Goal: Task Accomplishment & Management: Use online tool/utility

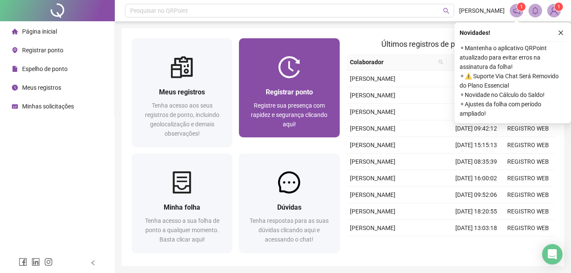
click at [302, 91] on span "Registrar ponto" at bounding box center [289, 92] width 47 height 8
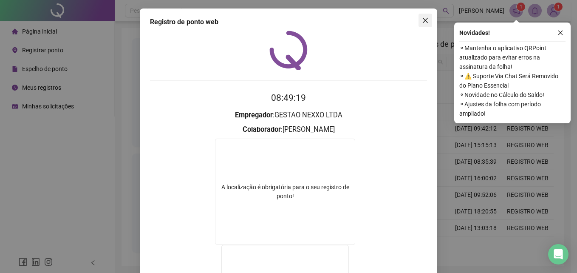
click at [422, 22] on icon "close" at bounding box center [425, 20] width 7 height 7
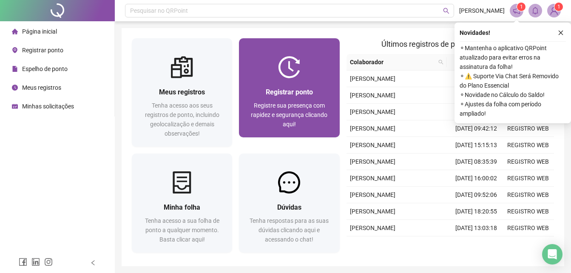
click at [327, 85] on div "Registrar ponto Registre sua presença com rapidez e segurança clicando aqui!" at bounding box center [289, 107] width 100 height 59
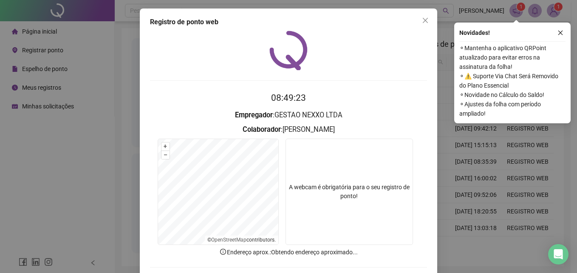
scroll to position [40, 0]
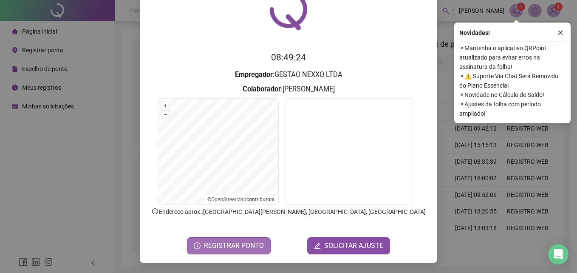
click at [226, 246] on span "REGISTRAR PONTO" at bounding box center [234, 245] width 60 height 10
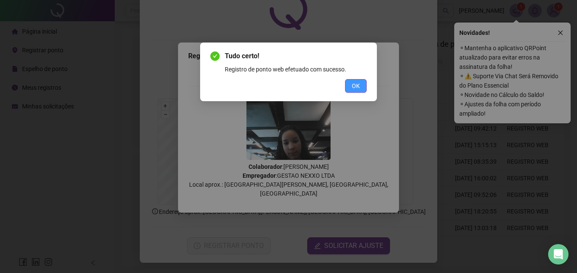
click at [351, 88] on button "OK" at bounding box center [356, 86] width 22 height 14
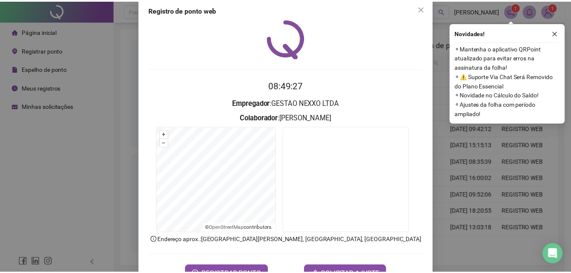
scroll to position [0, 0]
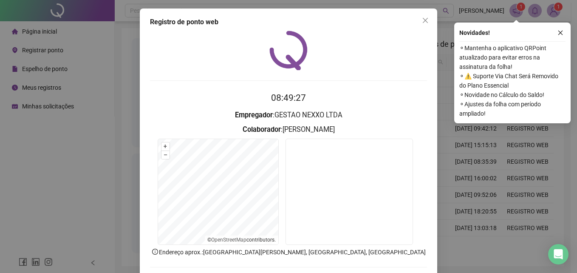
drag, startPoint x: 424, startPoint y: 22, endPoint x: 456, endPoint y: 36, distance: 35.6
click at [424, 22] on icon "close" at bounding box center [425, 20] width 5 height 5
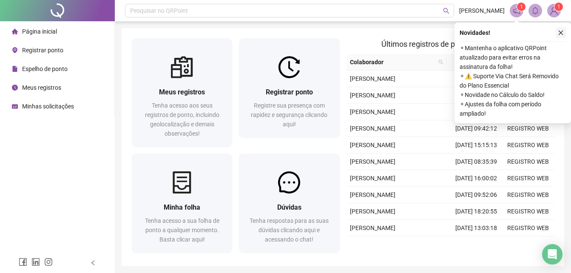
click at [560, 33] on icon "close" at bounding box center [560, 33] width 6 height 6
